Goal: Task Accomplishment & Management: Manage account settings

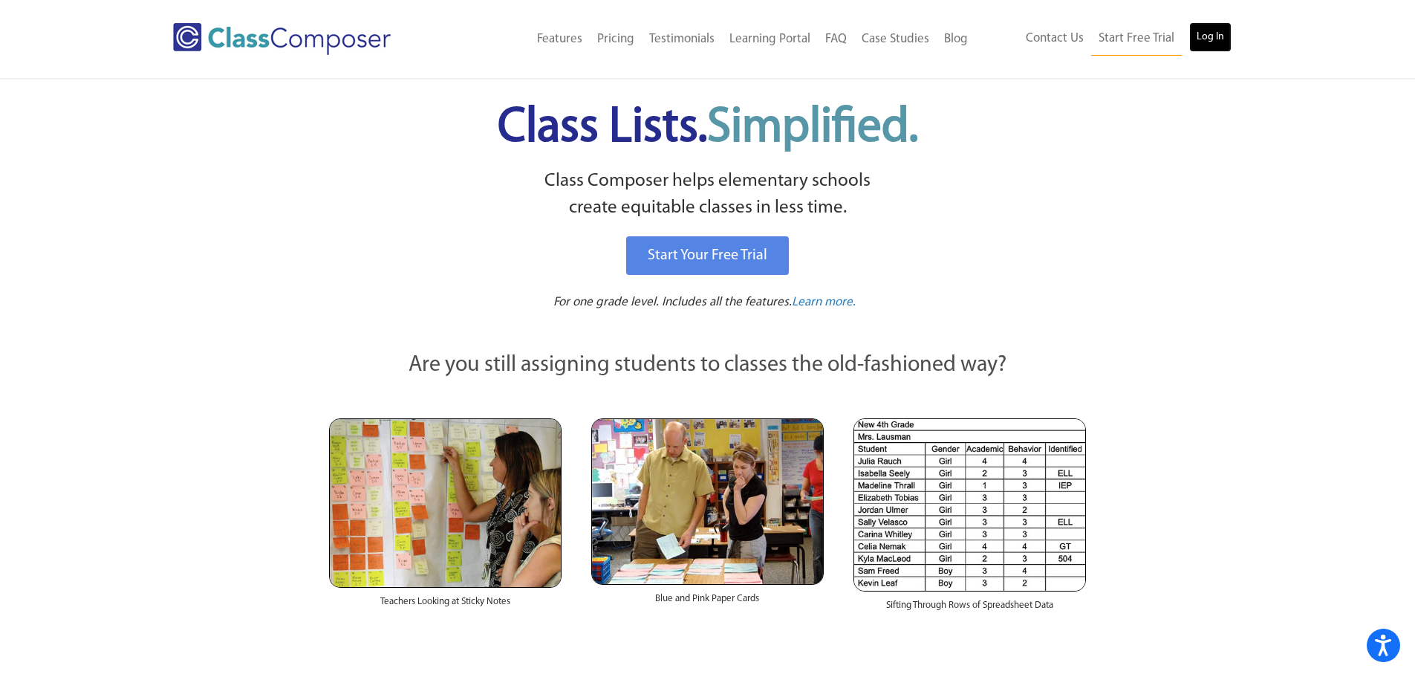
click at [1217, 37] on link "Log In" at bounding box center [1210, 37] width 42 height 30
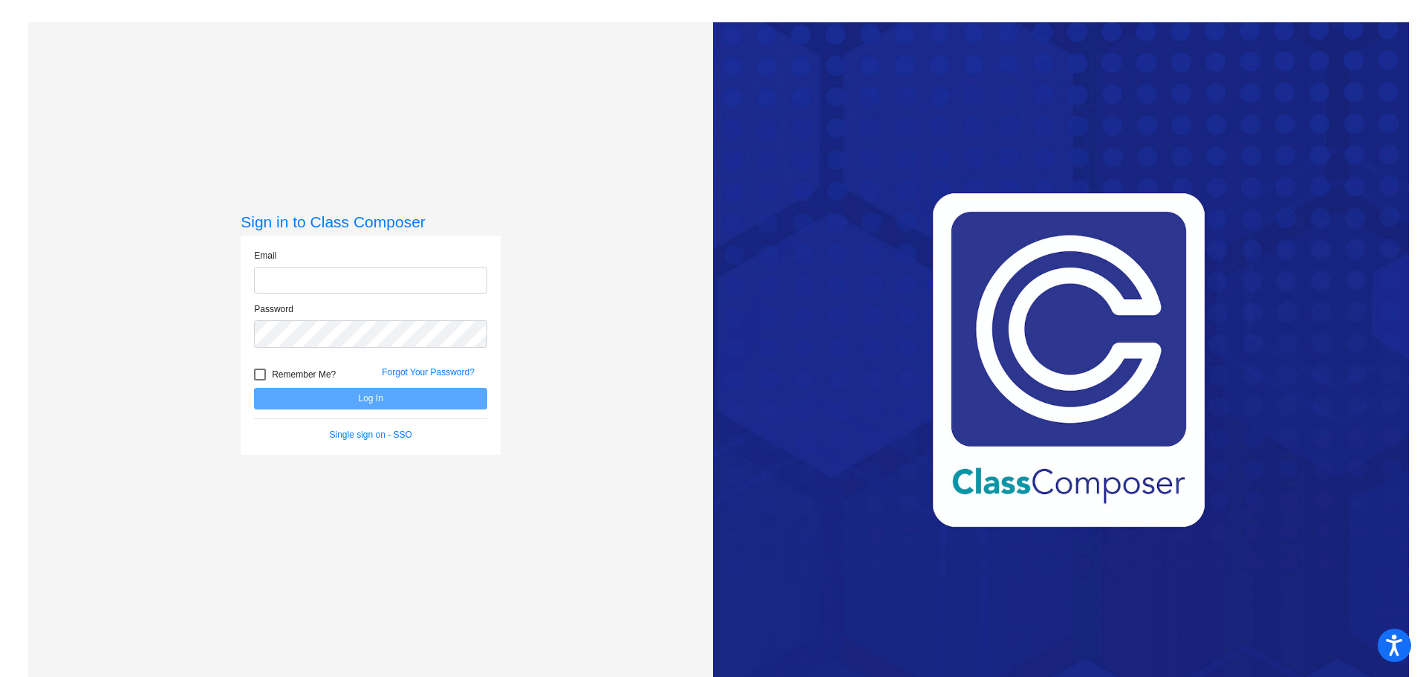
type input "marnberg@psdschools.org"
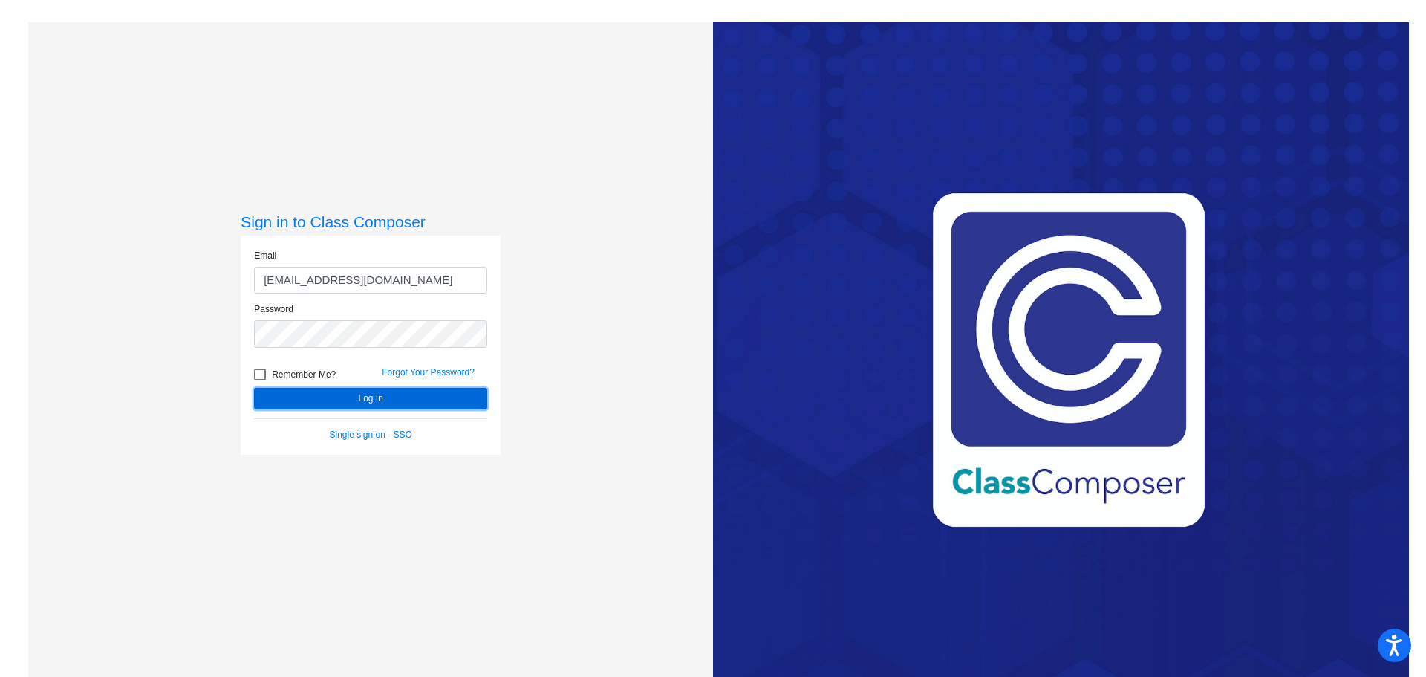
click at [369, 399] on button "Log In" at bounding box center [370, 399] width 233 height 22
